Goal: Understand process/instructions: Learn how to perform a task or action

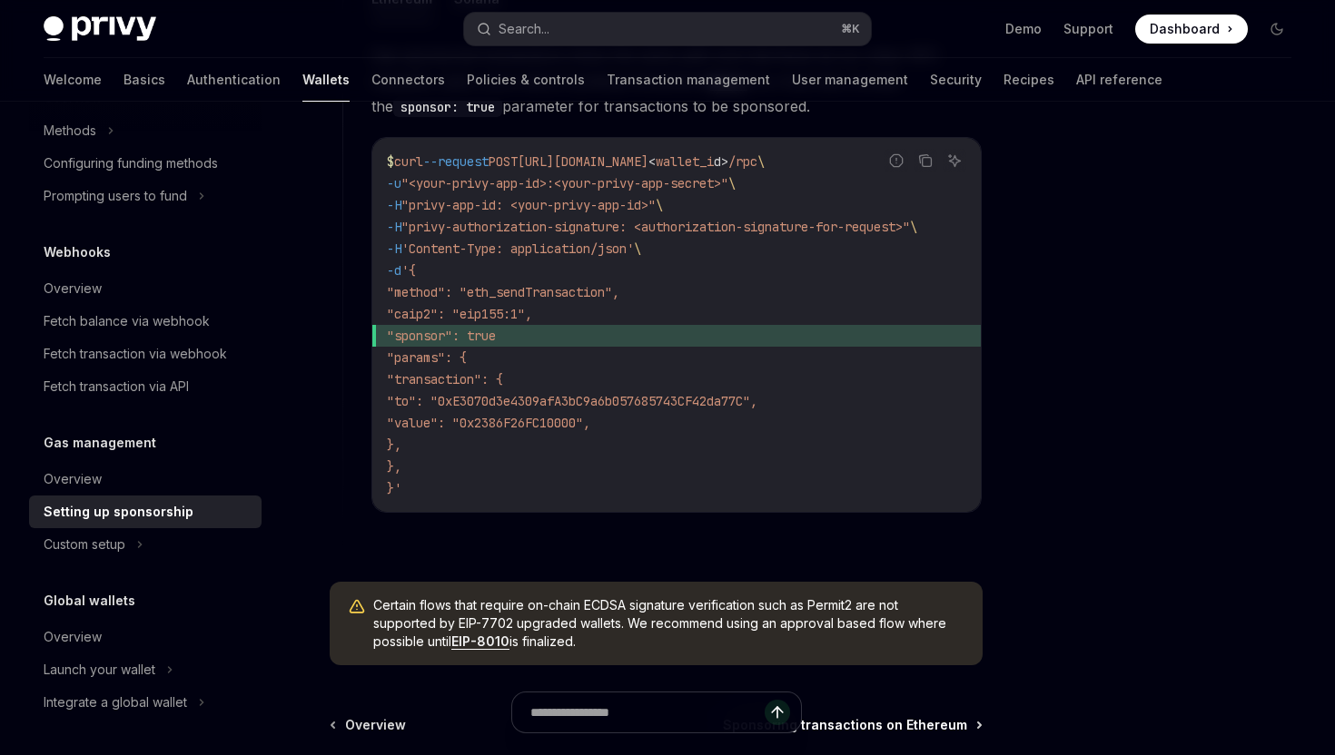
scroll to position [1491, 0]
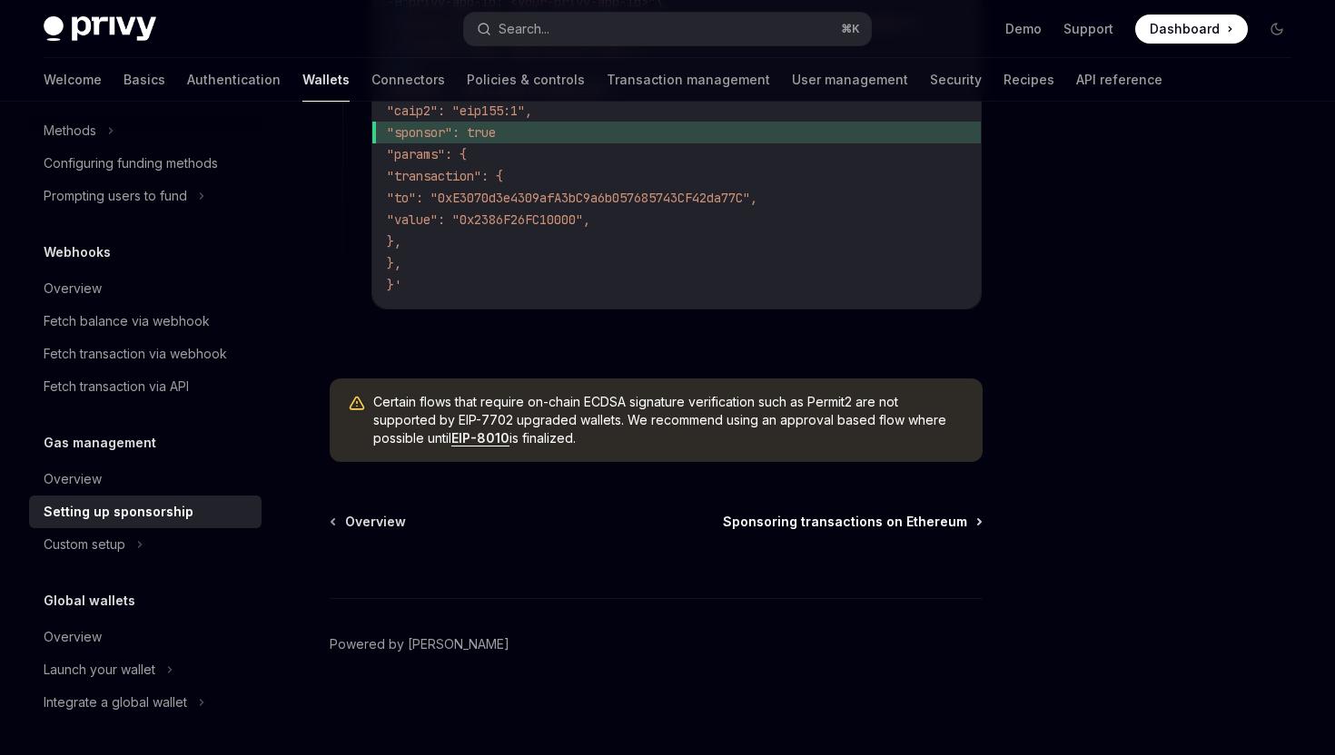
click at [931, 516] on span "Sponsoring transactions on Ethereum" at bounding box center [845, 522] width 244 height 18
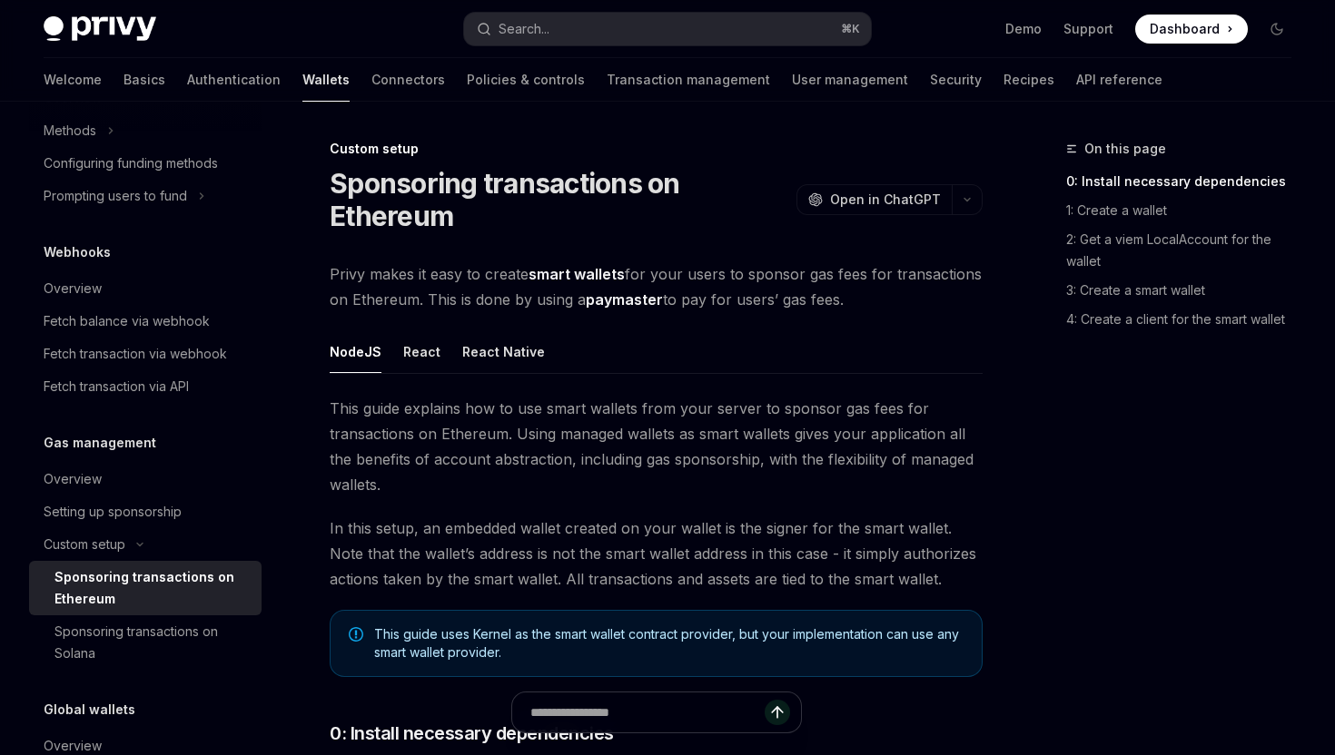
type textarea "*"
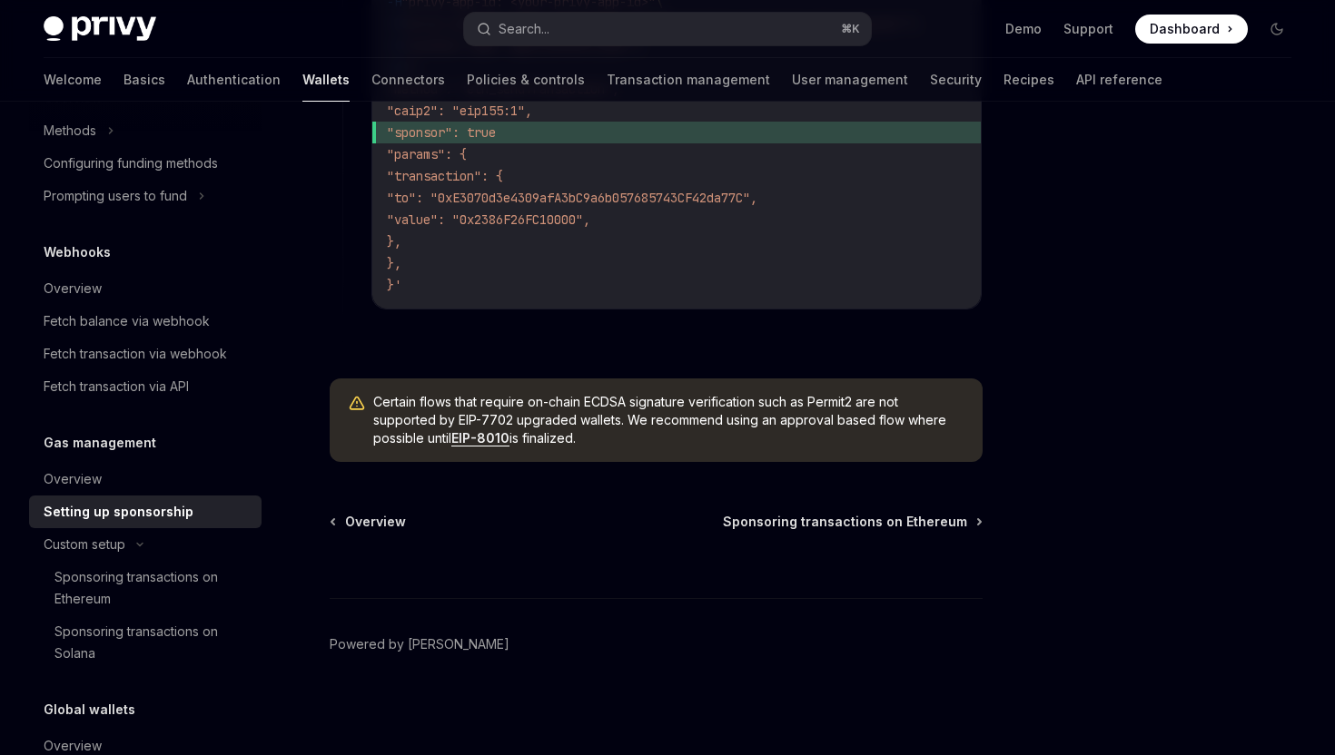
scroll to position [1491, 0]
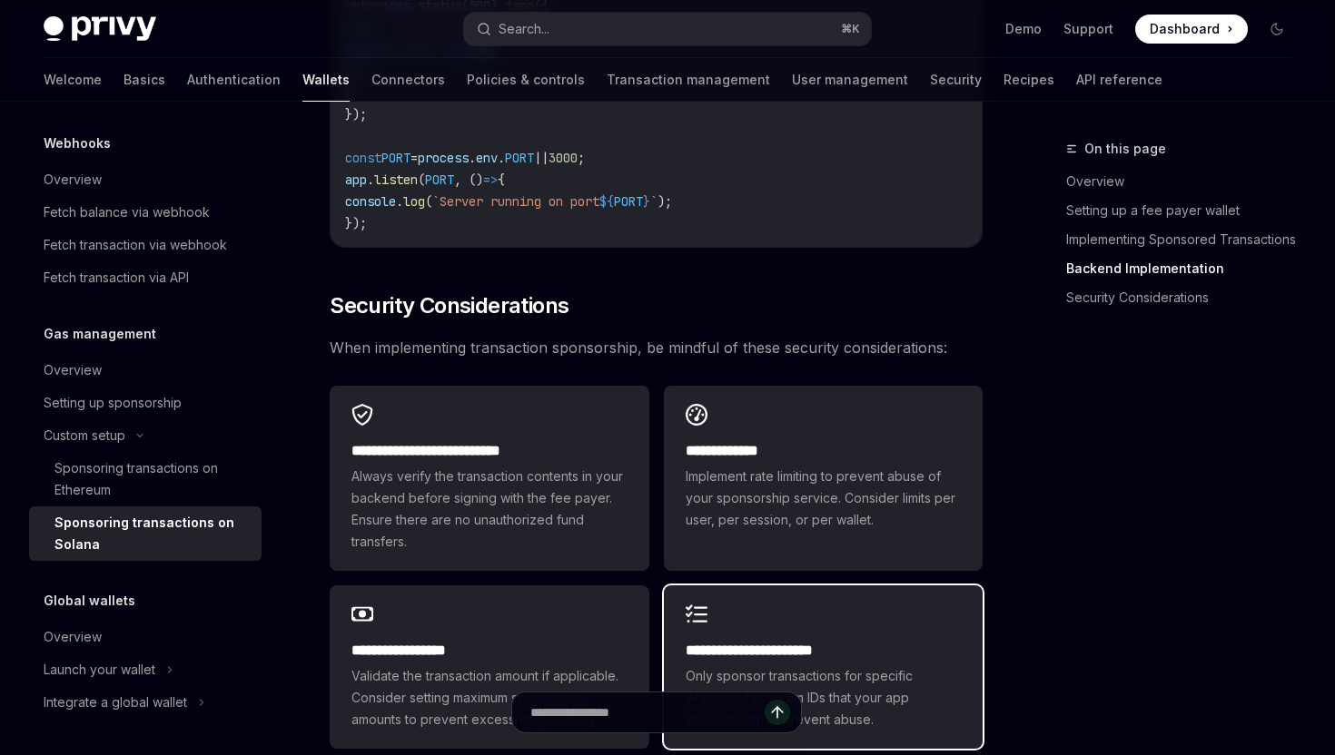
scroll to position [4060, 0]
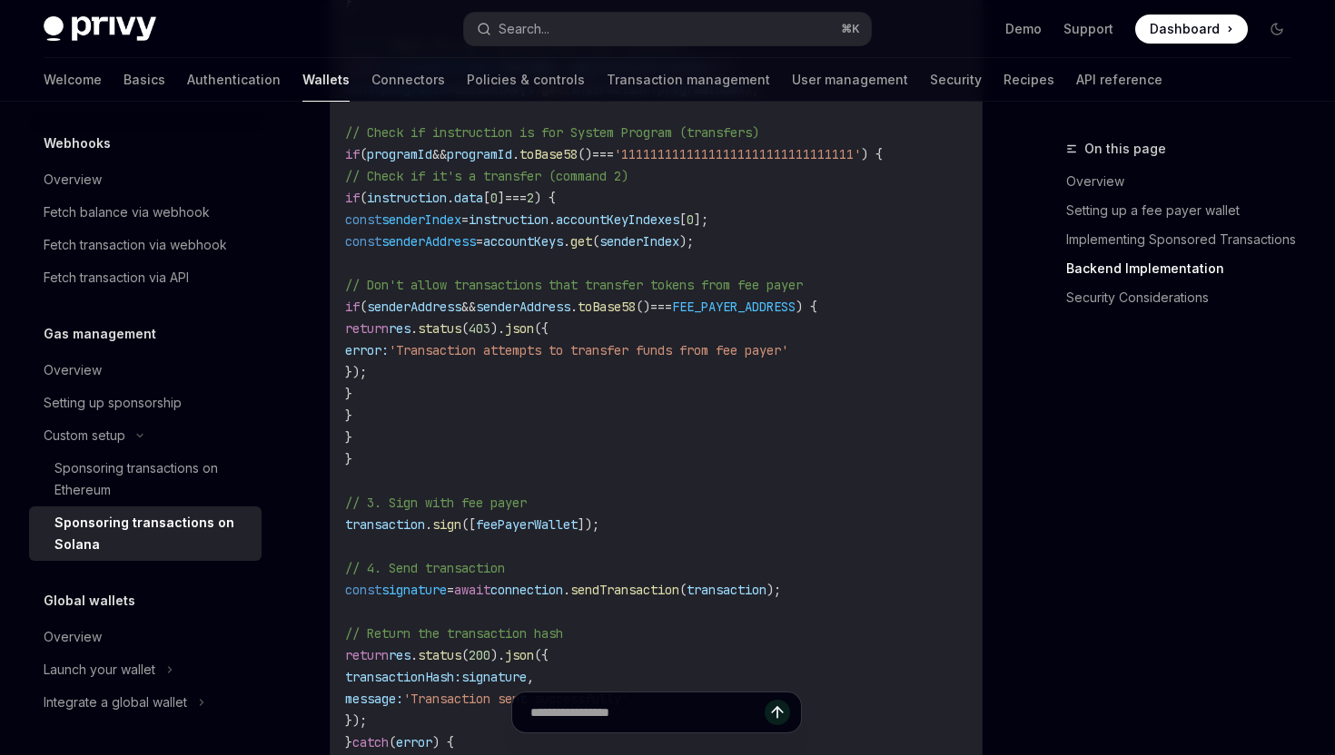
click at [1032, 469] on div "On this page Overview Setting up a fee payer wallet Implementing Sponsored Tran…" at bounding box center [1168, 446] width 276 height 617
